Goal: Check status: Check status

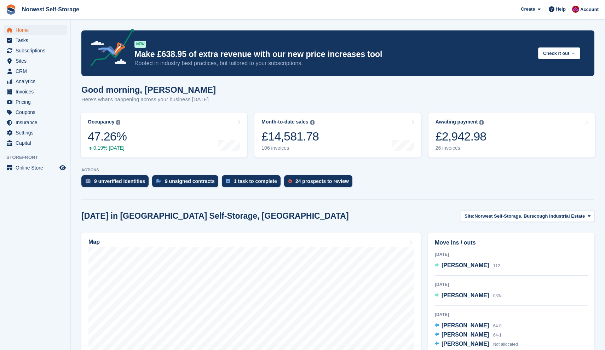
scroll to position [152, 0]
click at [507, 143] on link "Awaiting payment The total outstanding balance on all open invoices. £2,942.98 …" at bounding box center [511, 134] width 167 height 45
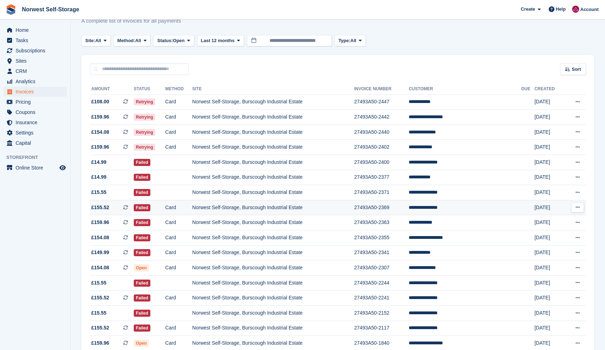
scroll to position [25, 0]
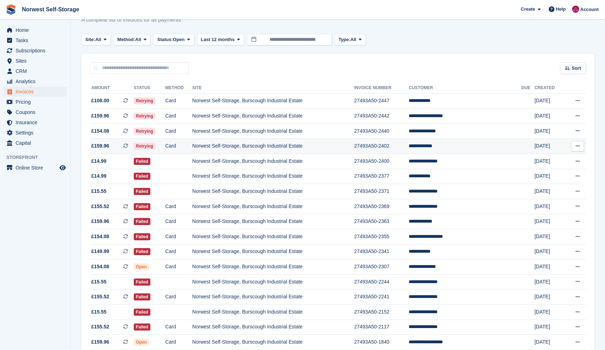
click at [116, 146] on span "£159.96 This is a recurring subscription invoice." at bounding box center [112, 145] width 44 height 7
click at [118, 131] on span "£154.08 This is a recurring subscription invoice." at bounding box center [112, 130] width 44 height 7
click at [119, 115] on span "£159.96 This is a recurring subscription invoice." at bounding box center [112, 115] width 44 height 7
click at [118, 99] on span "£108.00 This is a recurring subscription invoice." at bounding box center [112, 100] width 44 height 7
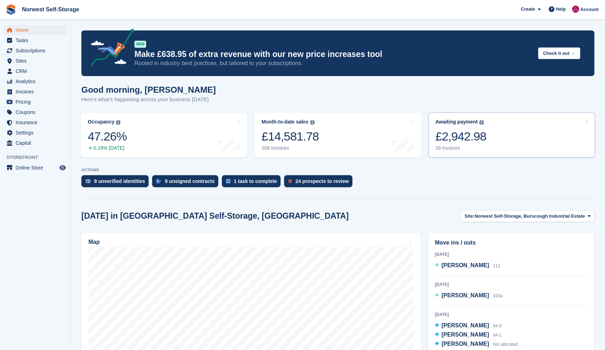
click at [508, 132] on link "Awaiting payment The total outstanding balance on all open invoices. £2,942.98 …" at bounding box center [511, 134] width 167 height 45
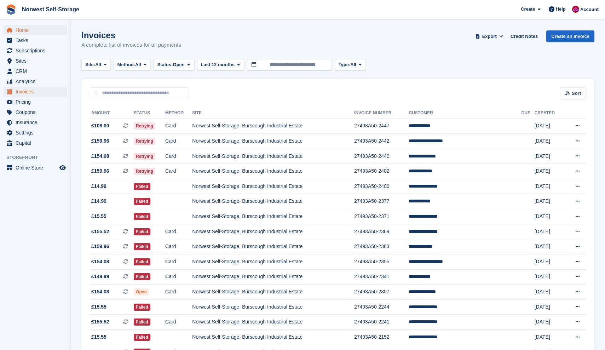
click at [21, 28] on span "Home" at bounding box center [37, 30] width 42 height 10
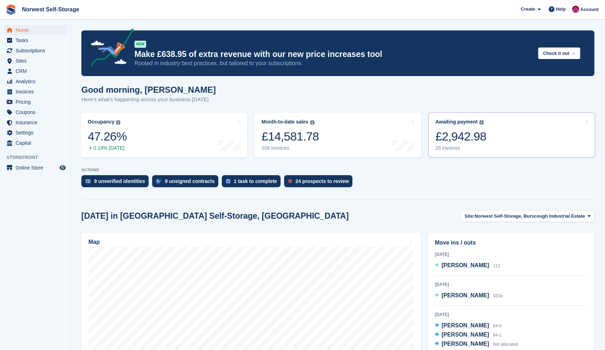
click at [494, 135] on link "Awaiting payment The total outstanding balance on all open invoices. £2,942.98 …" at bounding box center [511, 134] width 167 height 45
